Goal: Use online tool/utility: Use online tool/utility

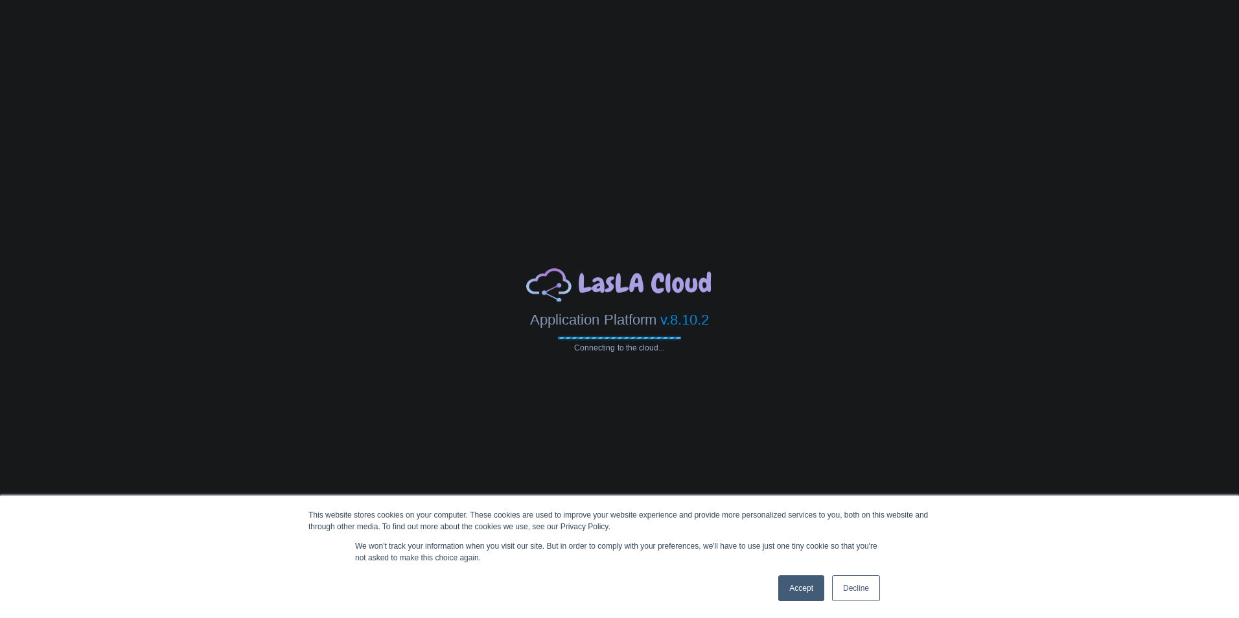
click at [798, 599] on link "Accept" at bounding box center [801, 588] width 46 height 26
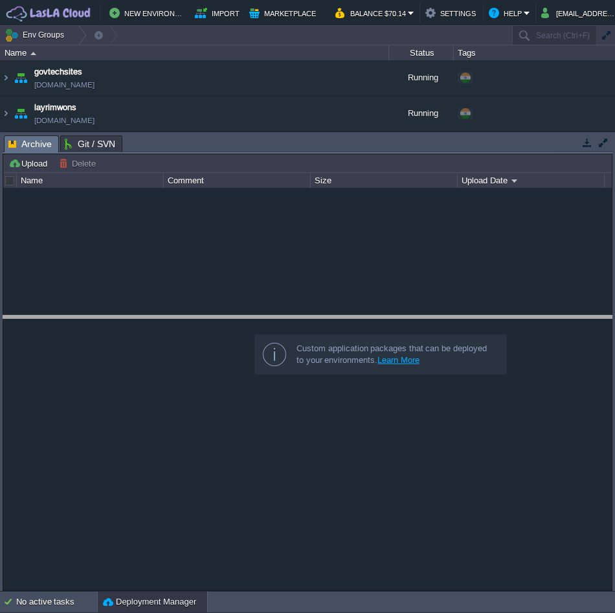
drag, startPoint x: 324, startPoint y: 139, endPoint x: 310, endPoint y: 319, distance: 180.6
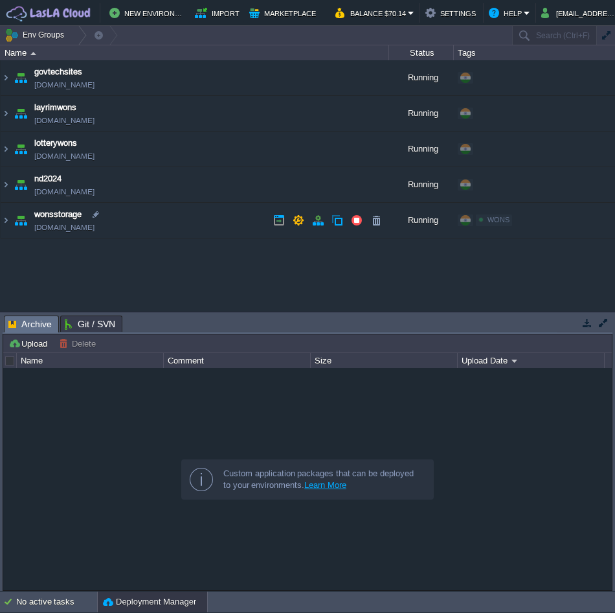
scroll to position [0, 185]
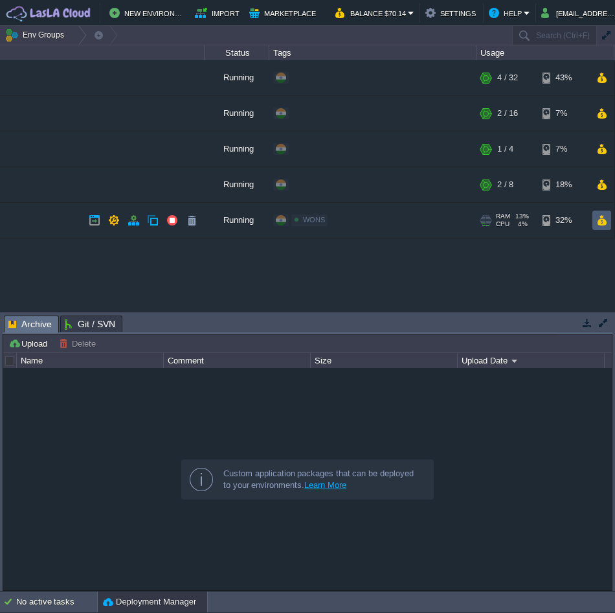
click at [604, 223] on button "button" at bounding box center [602, 220] width 11 height 12
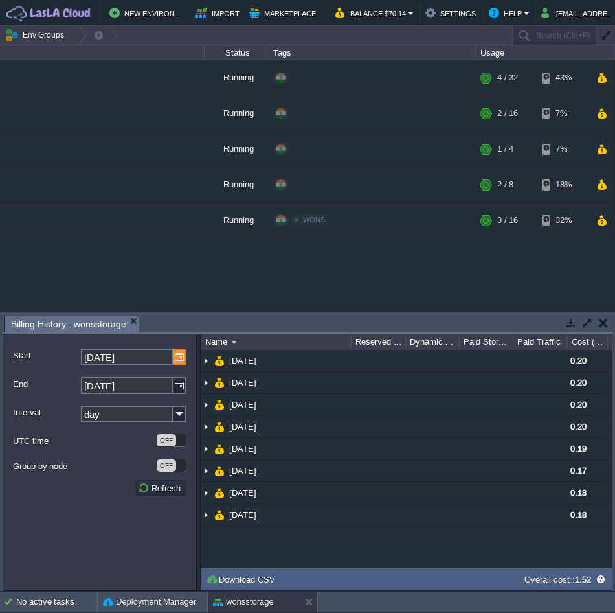
click at [176, 352] on img at bounding box center [180, 357] width 13 height 17
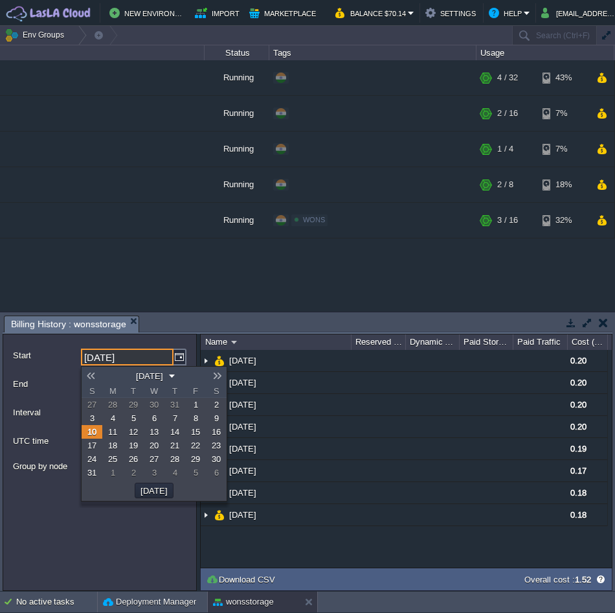
click at [85, 371] on link at bounding box center [91, 376] width 18 height 10
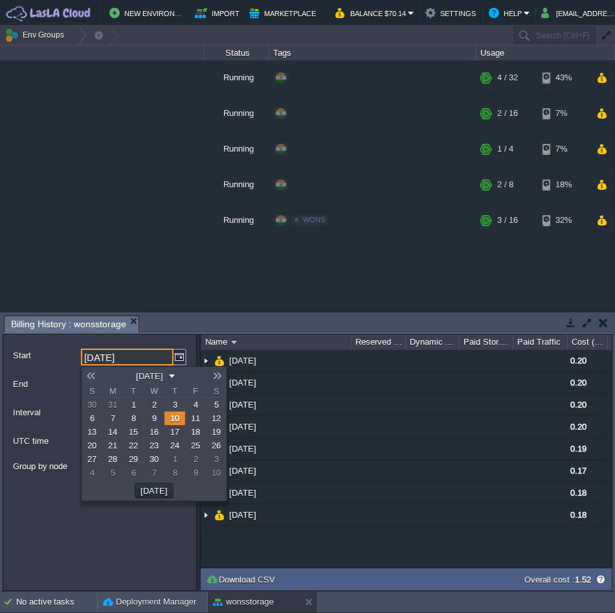
click at [85, 371] on link at bounding box center [91, 376] width 18 height 10
click at [217, 405] on span "1" at bounding box center [216, 405] width 5 height 10
type input "[DATE]"
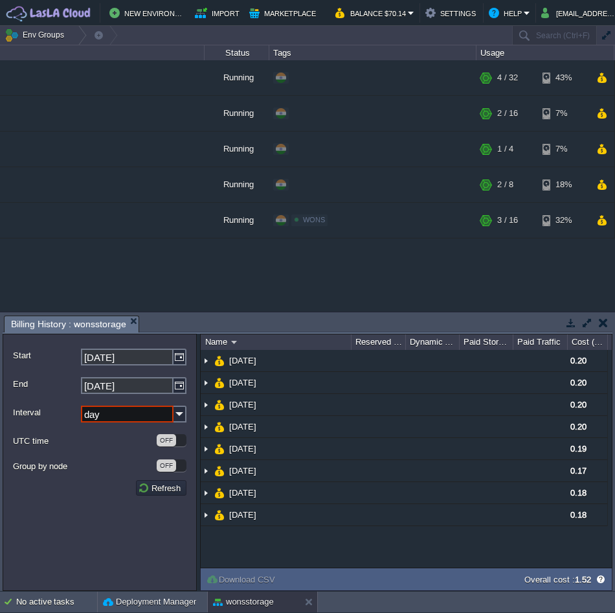
click at [163, 421] on input "day" at bounding box center [127, 414] width 93 height 17
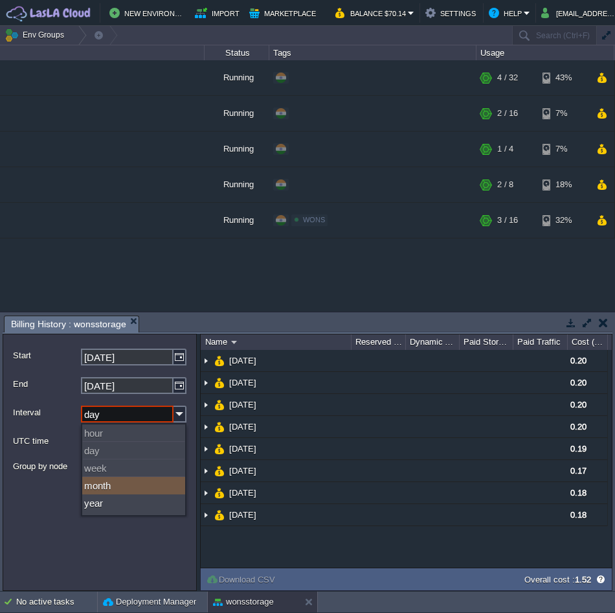
click at [100, 487] on div "month" at bounding box center [133, 485] width 103 height 17
type input "month"
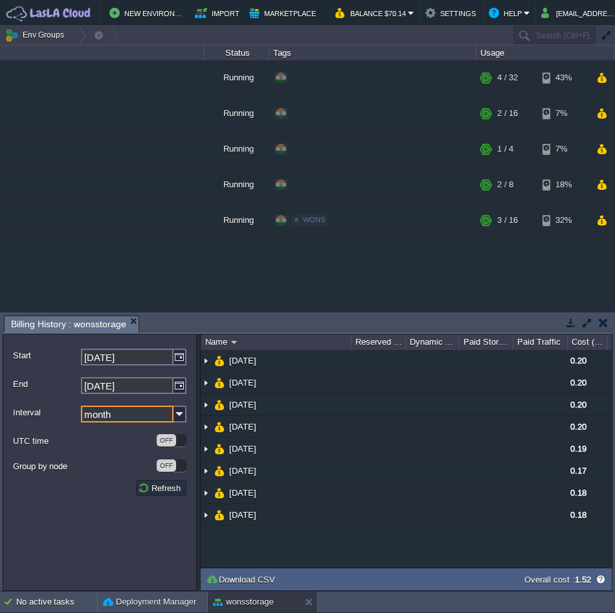
drag, startPoint x: 100, startPoint y: 487, endPoint x: 172, endPoint y: 495, distance: 71.8
click at [172, 494] on button "Refresh" at bounding box center [161, 488] width 47 height 12
